Goal: Check status

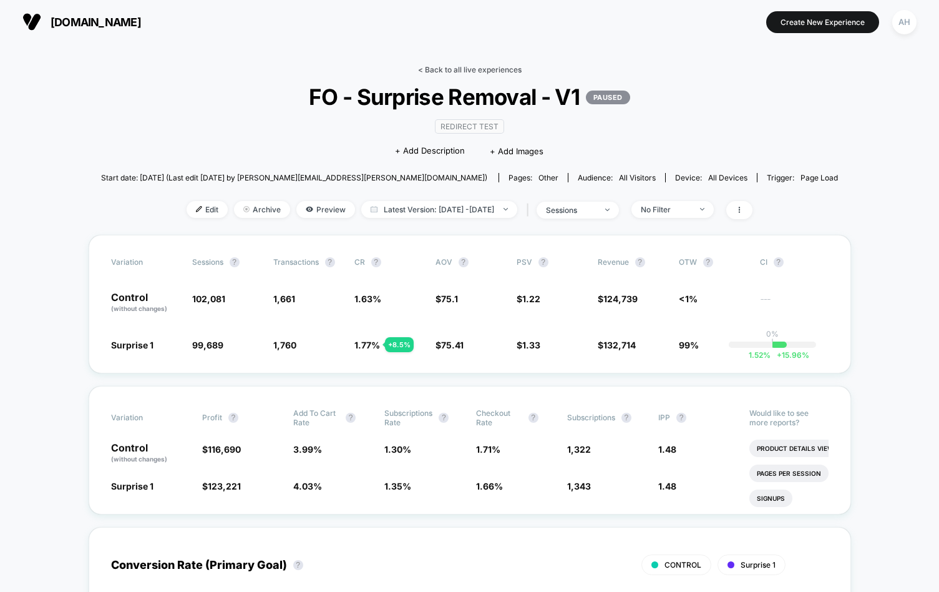
click at [486, 66] on link "< Back to all live experiences" at bounding box center [470, 69] width 104 height 9
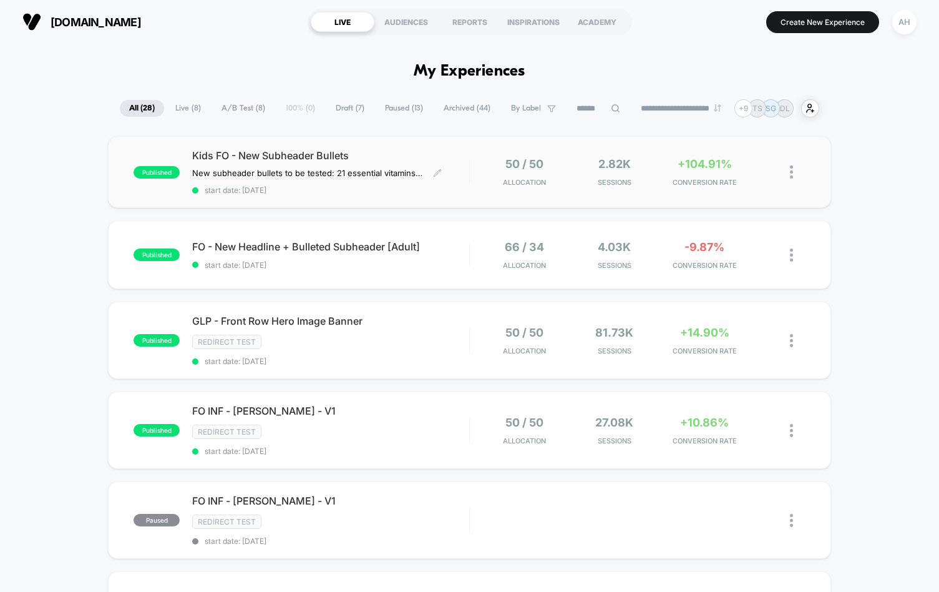
click at [378, 186] on span "start date: [DATE]" at bounding box center [330, 189] width 277 height 9
